Goal: Task Accomplishment & Management: Manage account settings

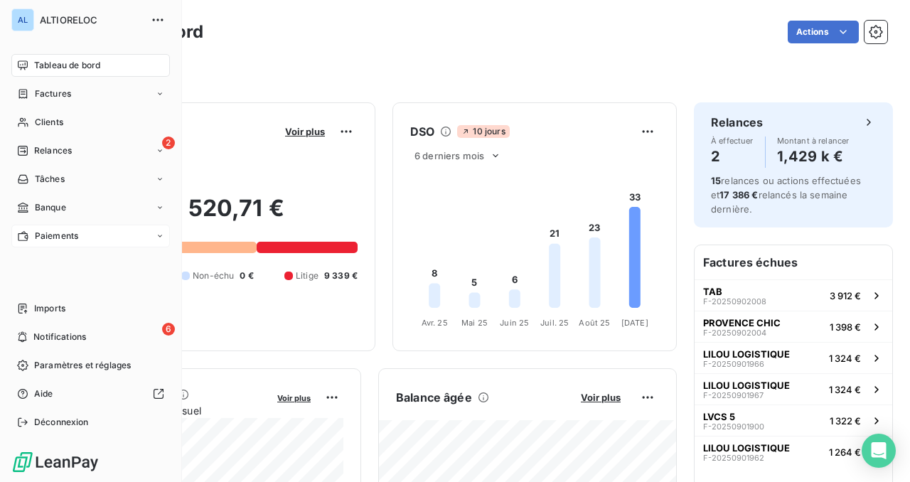
click at [66, 227] on div "Paiements" at bounding box center [90, 236] width 159 height 23
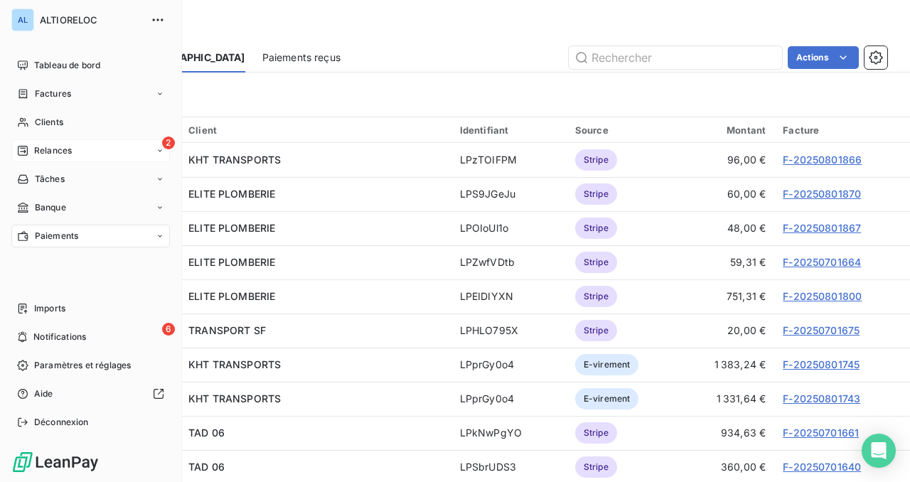
click at [58, 154] on span "Relances" at bounding box center [53, 150] width 38 height 13
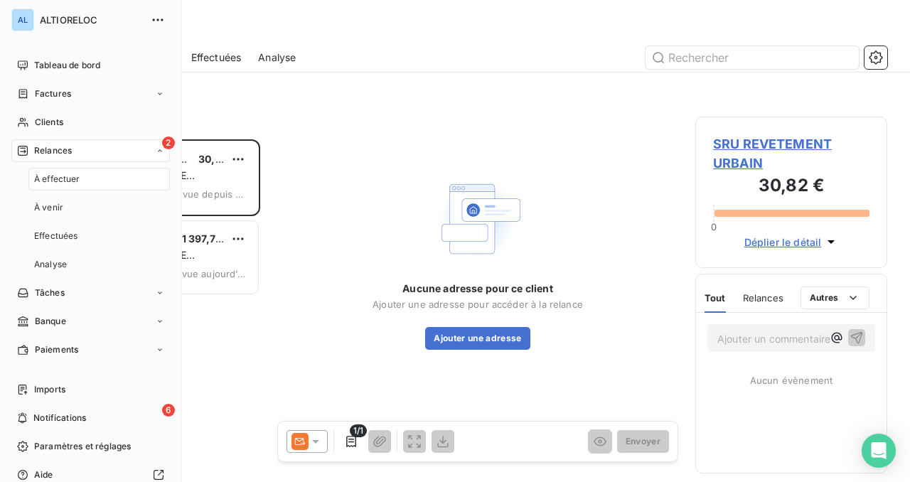
scroll to position [343, 192]
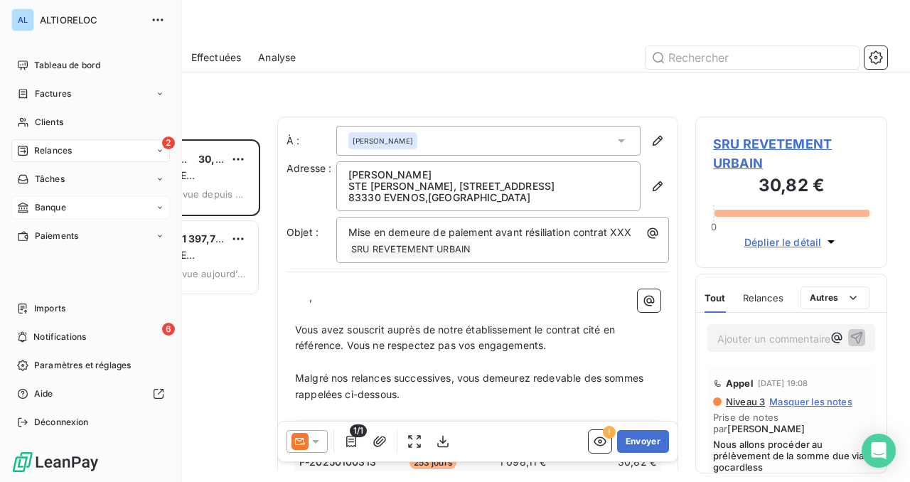
click at [38, 207] on span "Banque" at bounding box center [50, 207] width 31 height 13
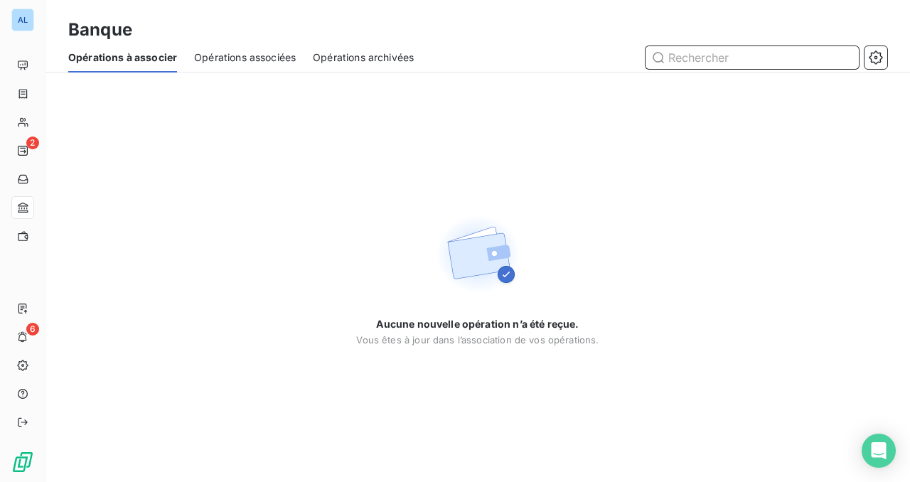
click at [159, 61] on span "Opérations à associer" at bounding box center [122, 57] width 109 height 14
click at [210, 52] on span "Opérations associées" at bounding box center [245, 57] width 102 height 14
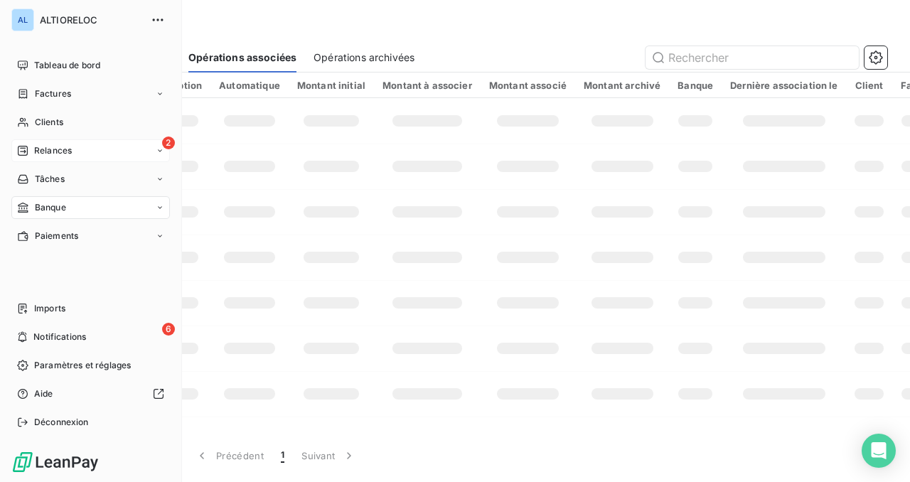
click at [38, 152] on span "Relances" at bounding box center [53, 150] width 38 height 13
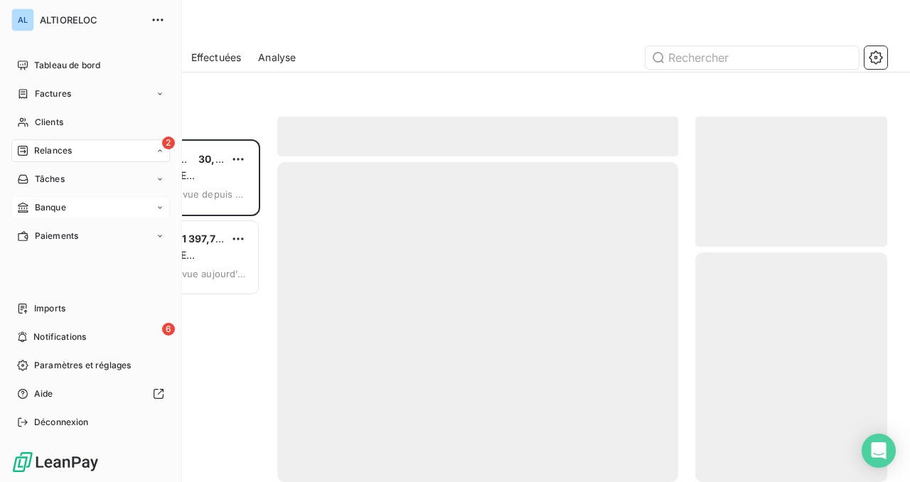
scroll to position [343, 192]
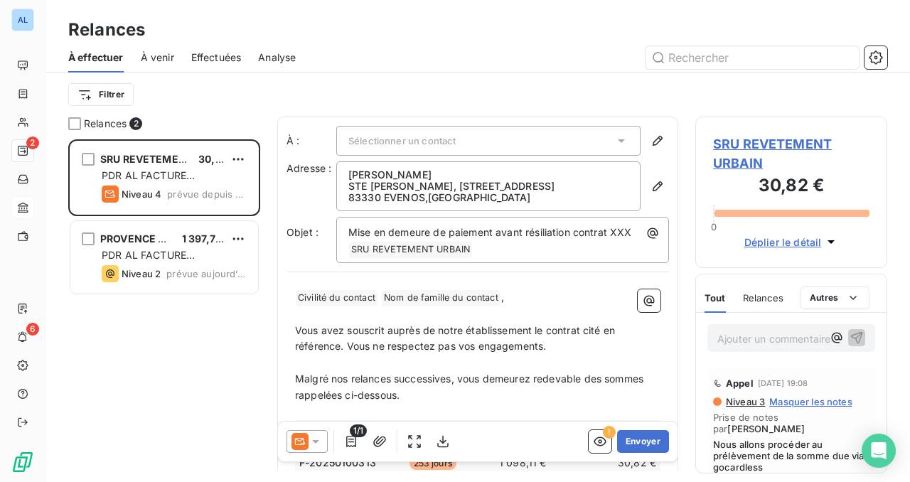
click at [214, 336] on div "SRU REVETEMENT URBAIN 30,82 € PDR AL FACTURE LOYER Niveau 4 prévue depuis 3 jou…" at bounding box center [164, 310] width 192 height 343
click at [455, 79] on div "Filtrer" at bounding box center [477, 95] width 819 height 44
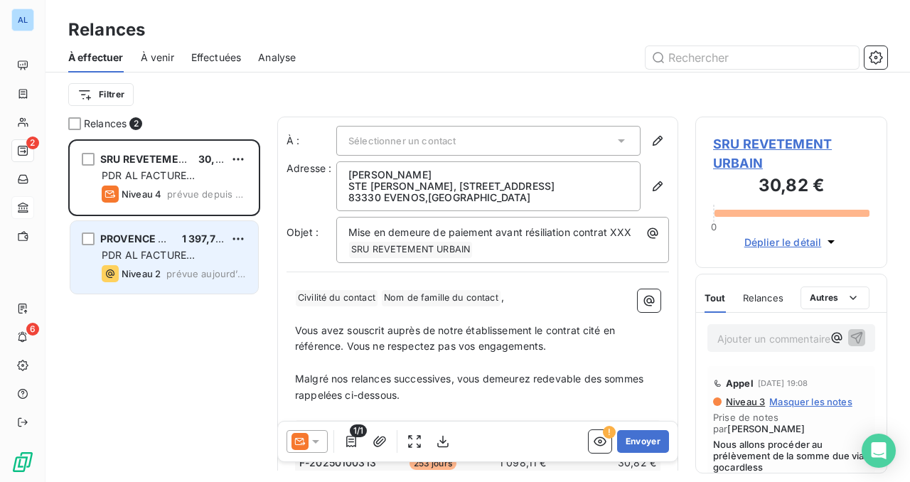
click at [168, 242] on span "PROVENCE CHIC" at bounding box center [141, 239] width 82 height 12
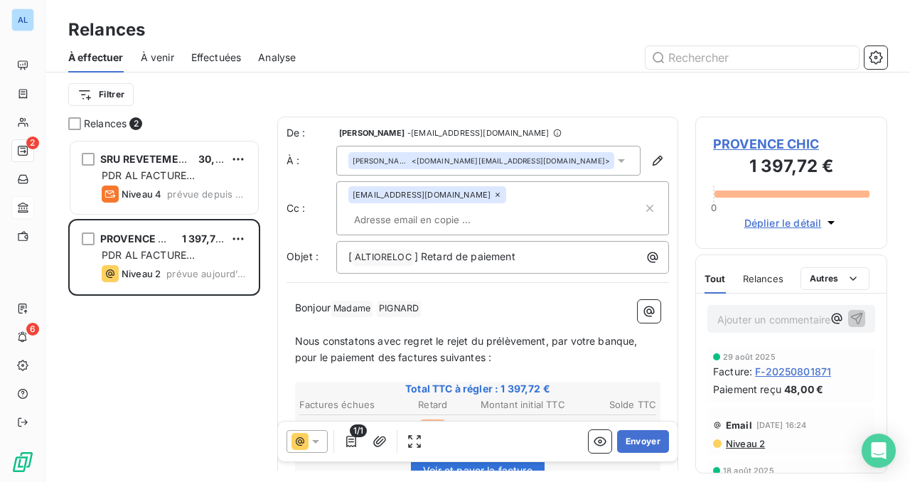
click at [396, 71] on div "À effectuer À venir Effectuées Analyse" at bounding box center [478, 58] width 865 height 30
